Goal: Task Accomplishment & Management: Manage account settings

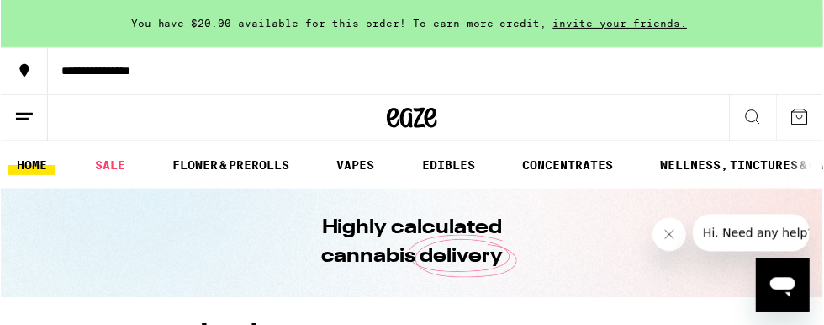
click at [15, 114] on line at bounding box center [23, 114] width 17 height 0
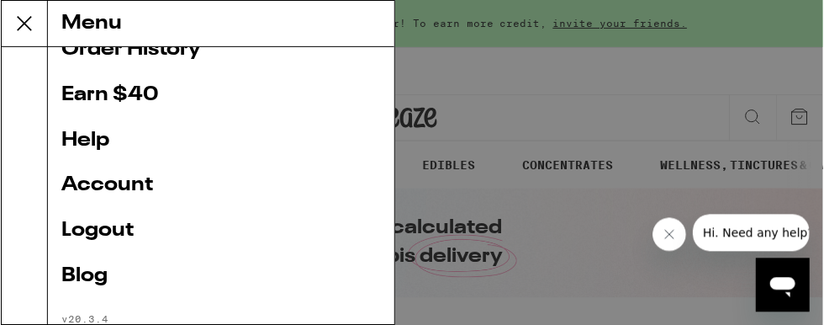
scroll to position [400, 0]
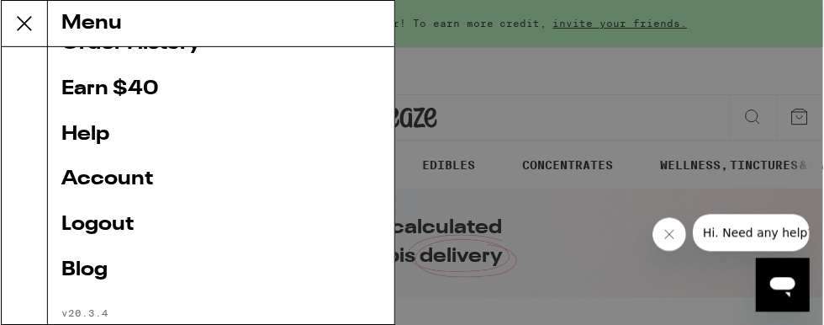
click at [135, 180] on link "Account" at bounding box center [221, 180] width 321 height 20
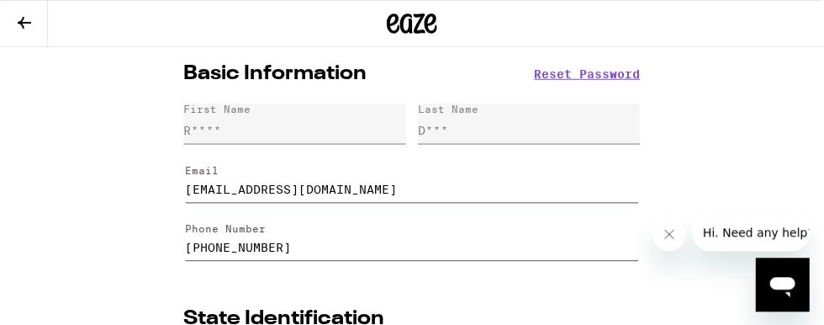
click at [19, 28] on icon at bounding box center [23, 23] width 20 height 20
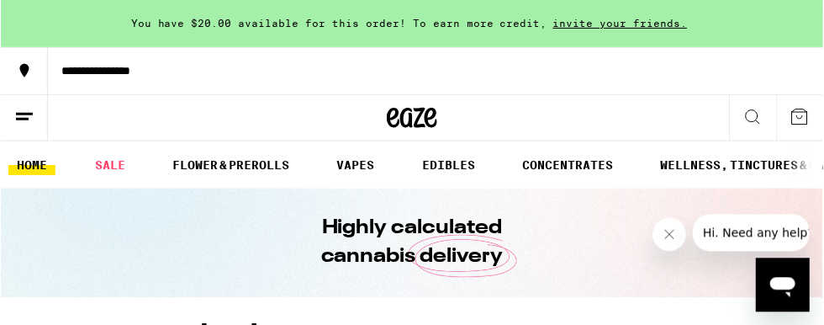
click at [27, 115] on icon at bounding box center [23, 117] width 20 height 20
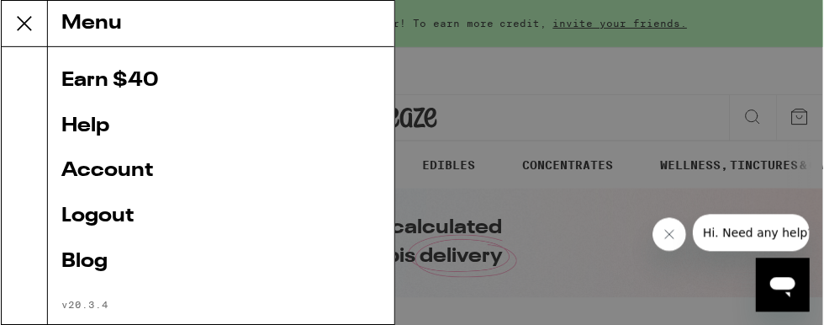
scroll to position [414, 0]
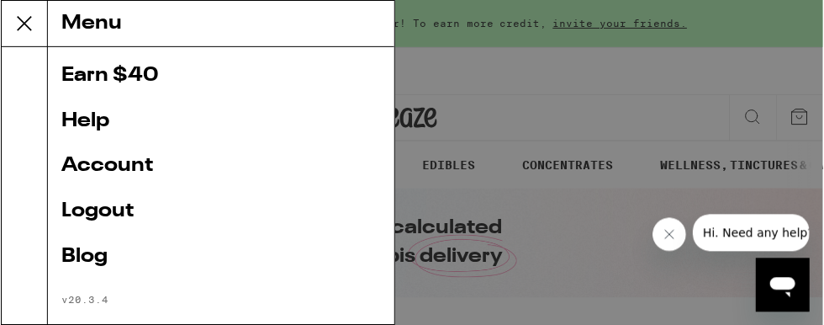
click at [128, 170] on link "Account" at bounding box center [221, 166] width 321 height 20
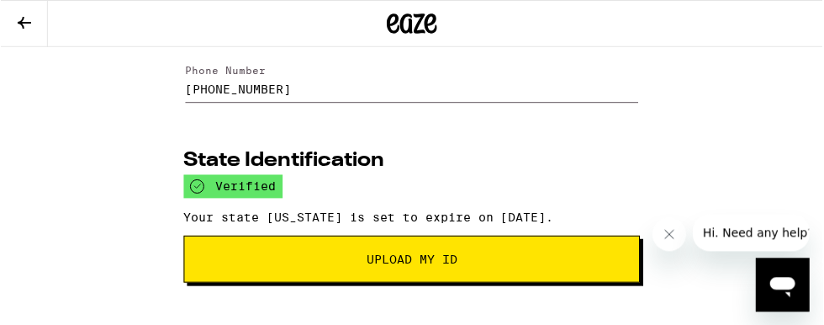
scroll to position [158, 0]
